Goal: Check status: Check status

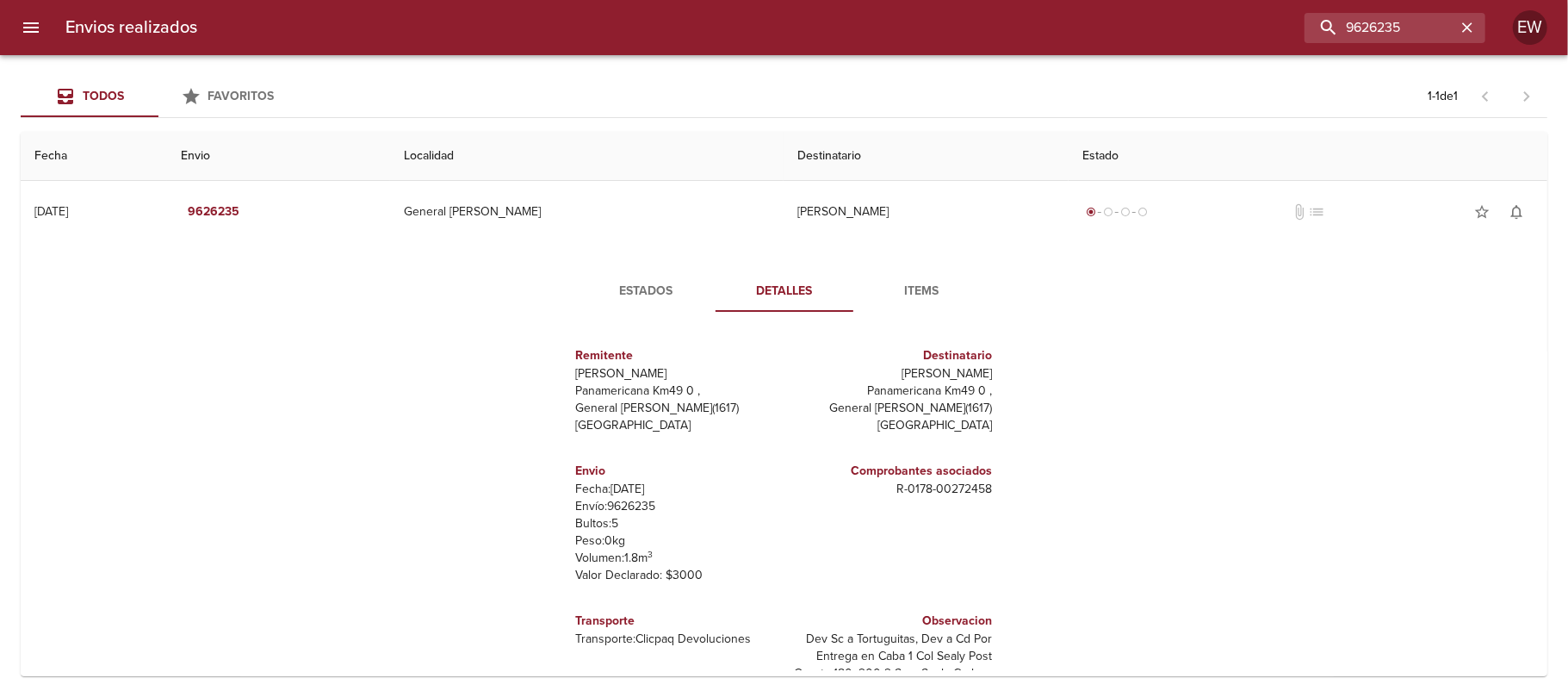
click at [1460, 29] on icon "button" at bounding box center [1467, 28] width 17 height 17
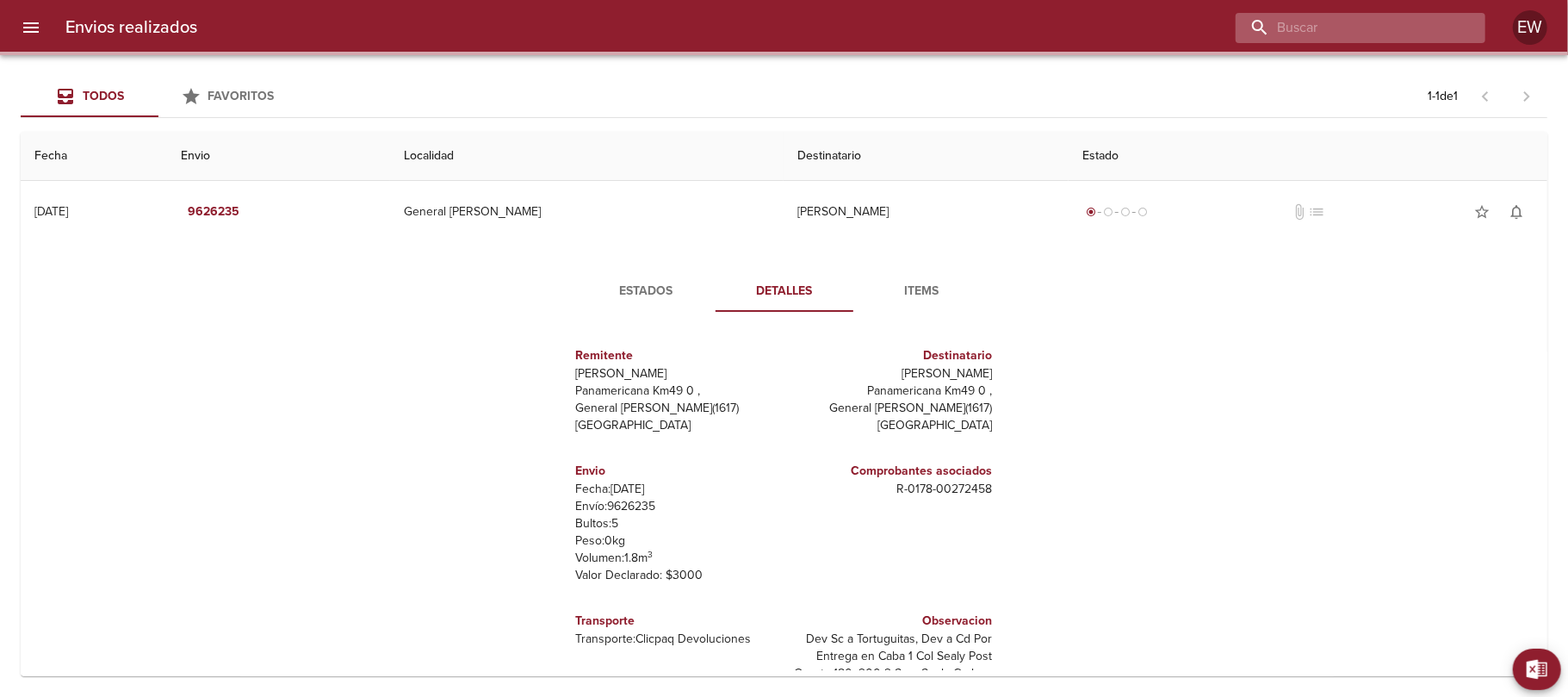
click at [1413, 29] on input "buscar" at bounding box center [1346, 28] width 221 height 30
paste input "[PERSON_NAME]"
type input "[PERSON_NAME]"
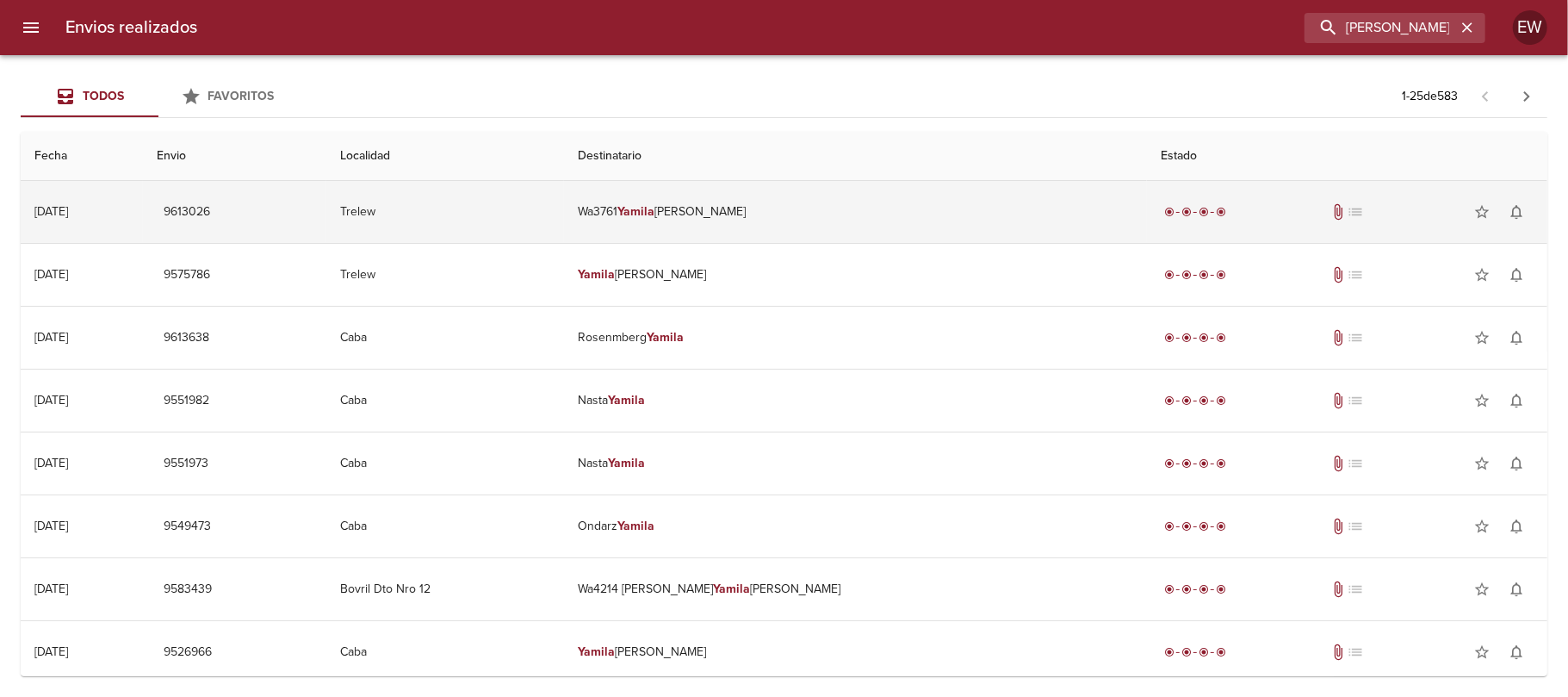
click at [905, 215] on td "Wa3761 [PERSON_NAME]" at bounding box center [856, 212] width 583 height 62
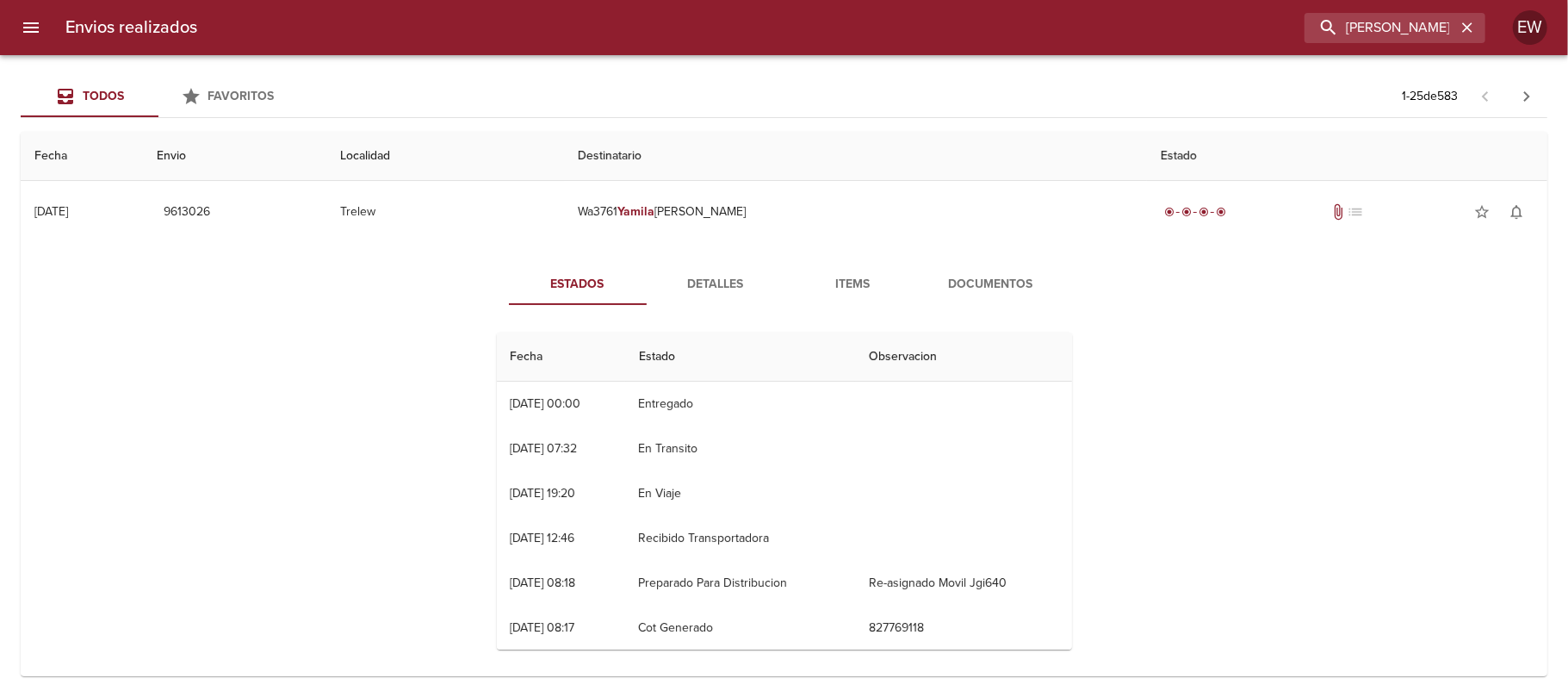
click at [672, 295] on button "Detalles" at bounding box center [716, 284] width 138 height 41
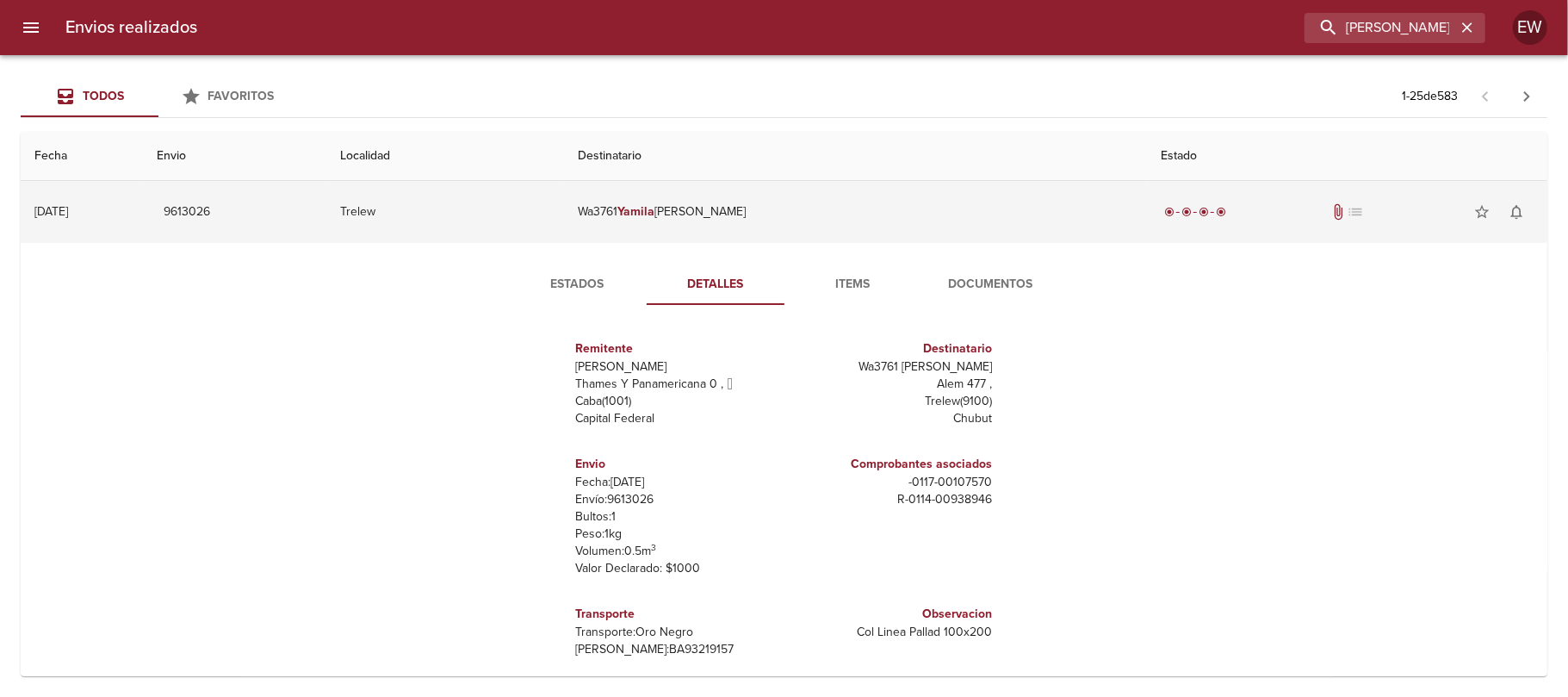
click at [837, 214] on td "Wa3761 [PERSON_NAME]" at bounding box center [856, 212] width 583 height 62
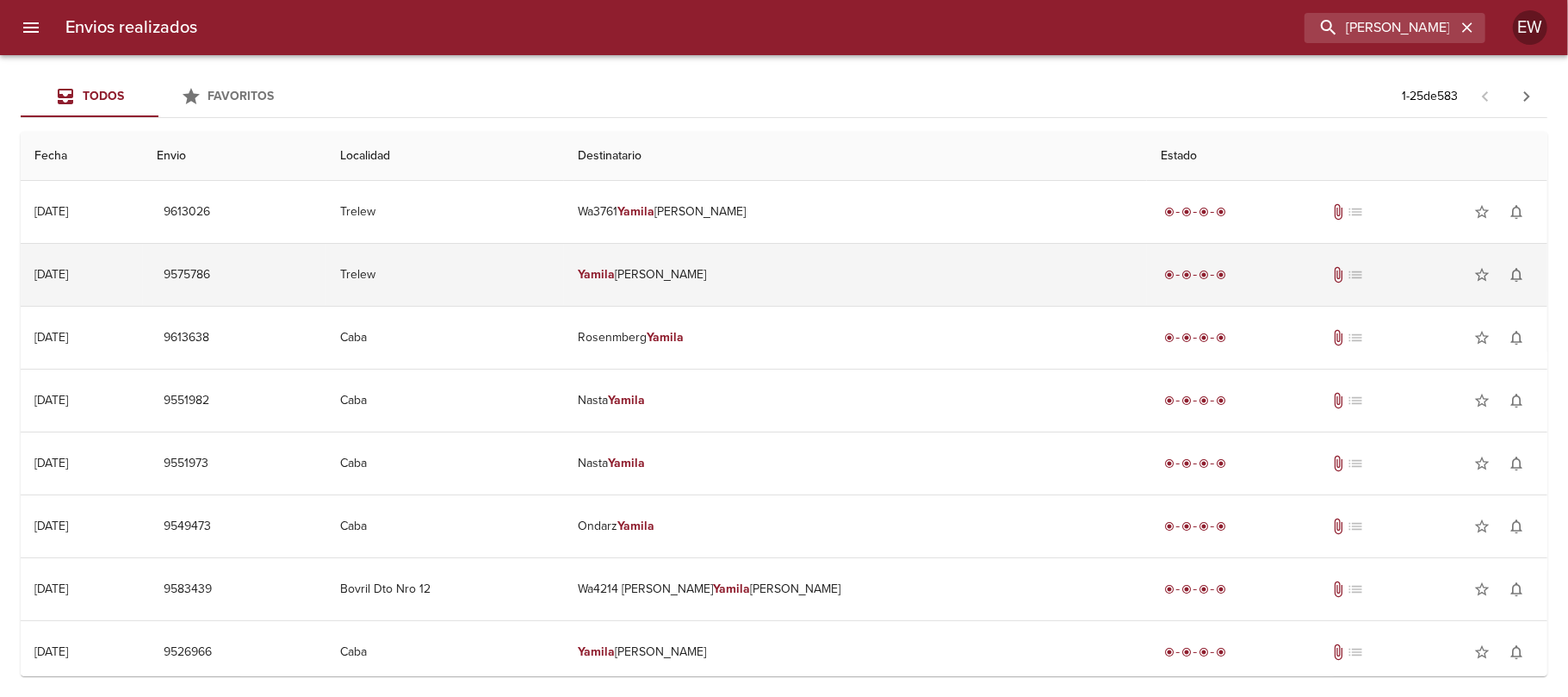
click at [851, 273] on td "[PERSON_NAME]" at bounding box center [856, 274] width 583 height 62
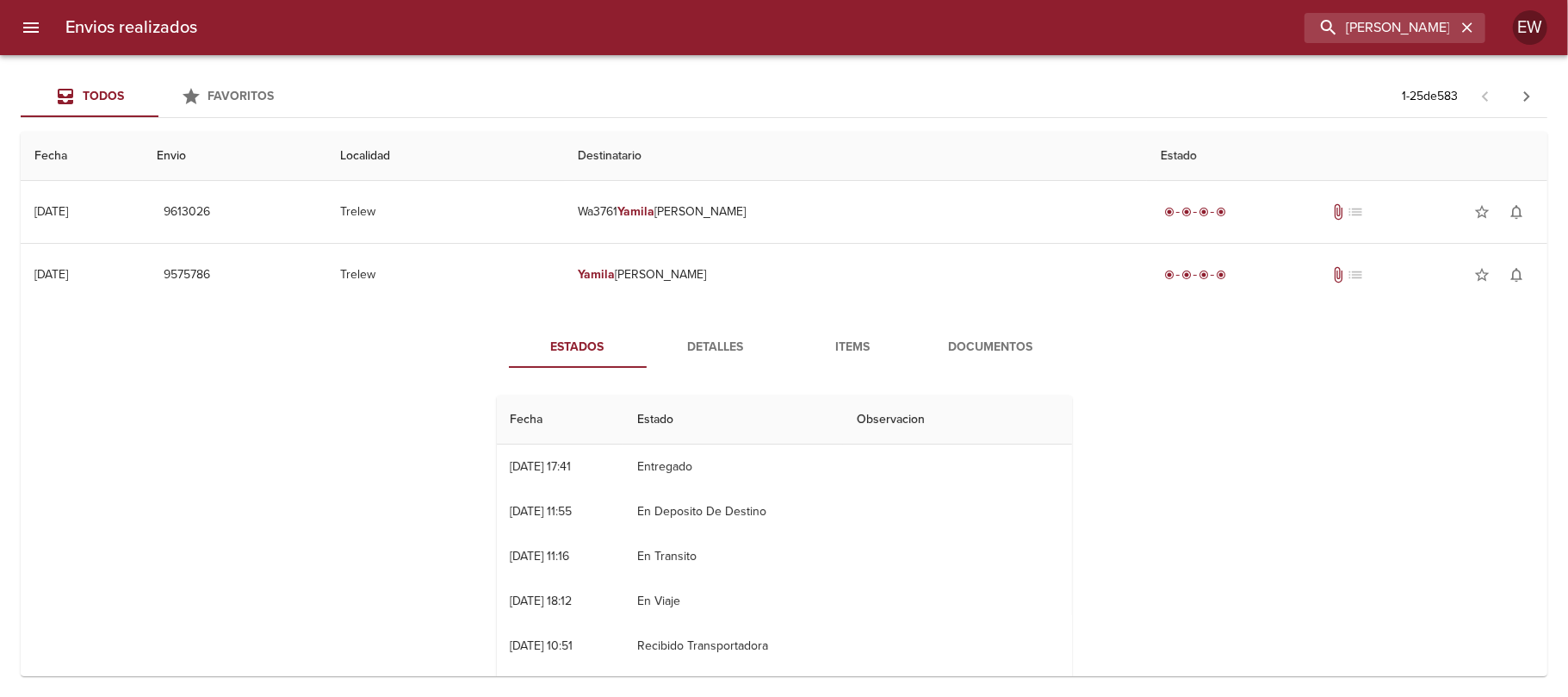
click at [699, 338] on span "Detalles" at bounding box center [715, 347] width 117 height 21
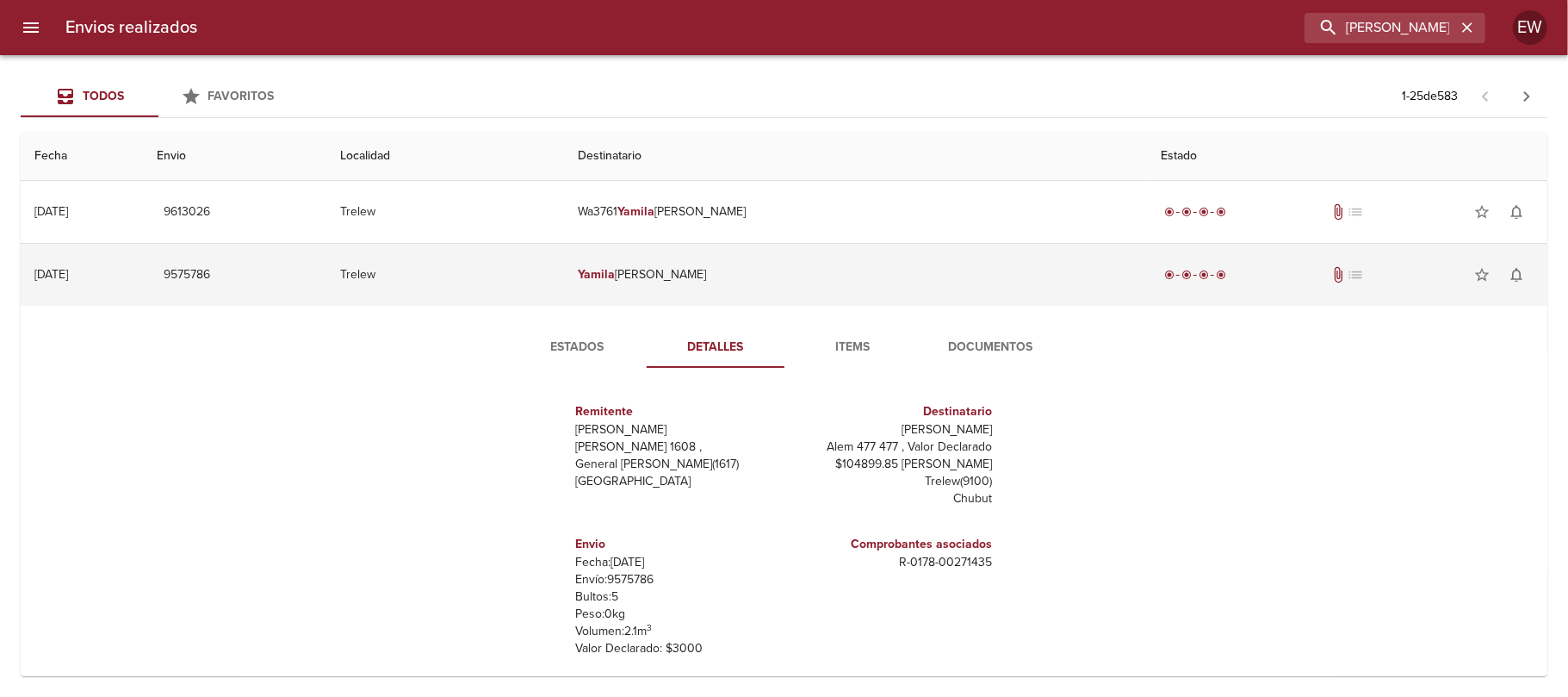
click at [564, 267] on td "Trelew" at bounding box center [445, 274] width 237 height 62
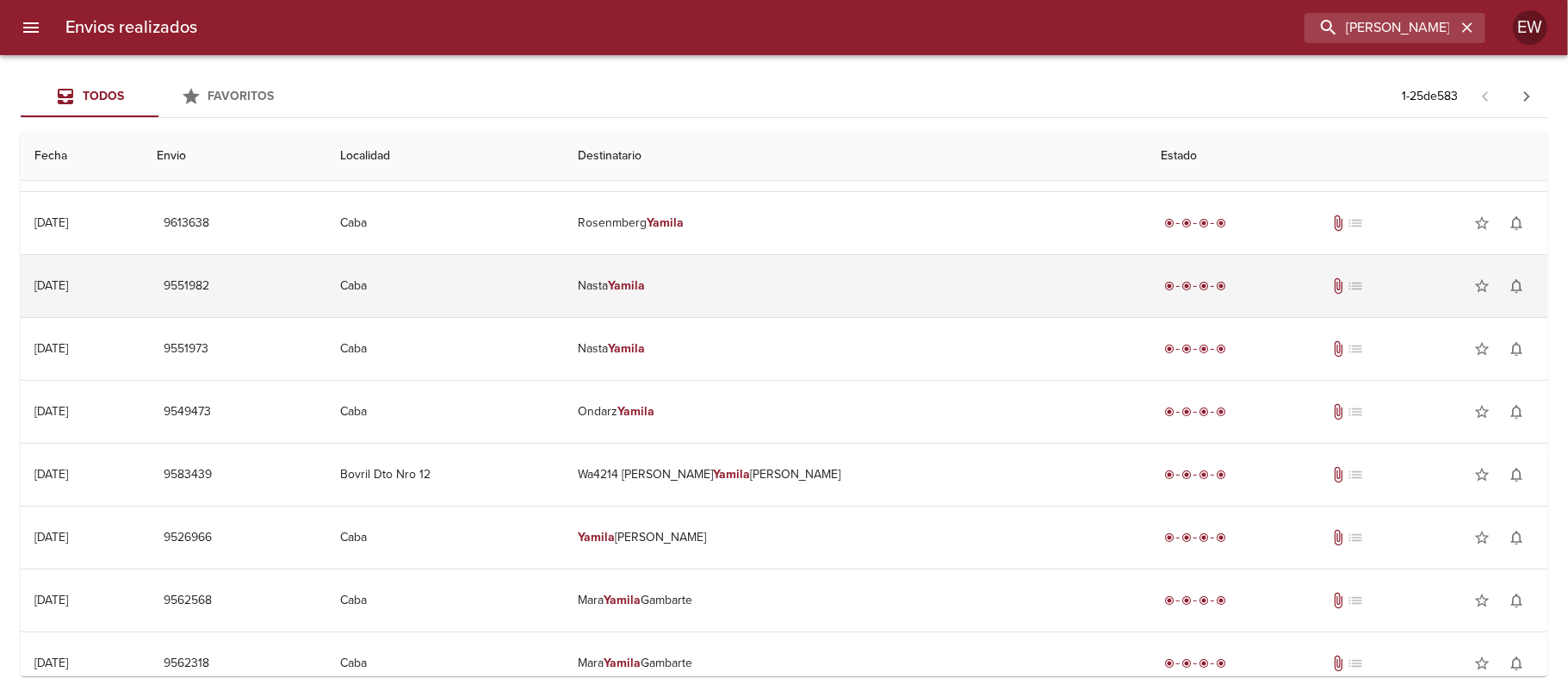
scroll to position [229, 0]
